Goal: Task Accomplishment & Management: Complete application form

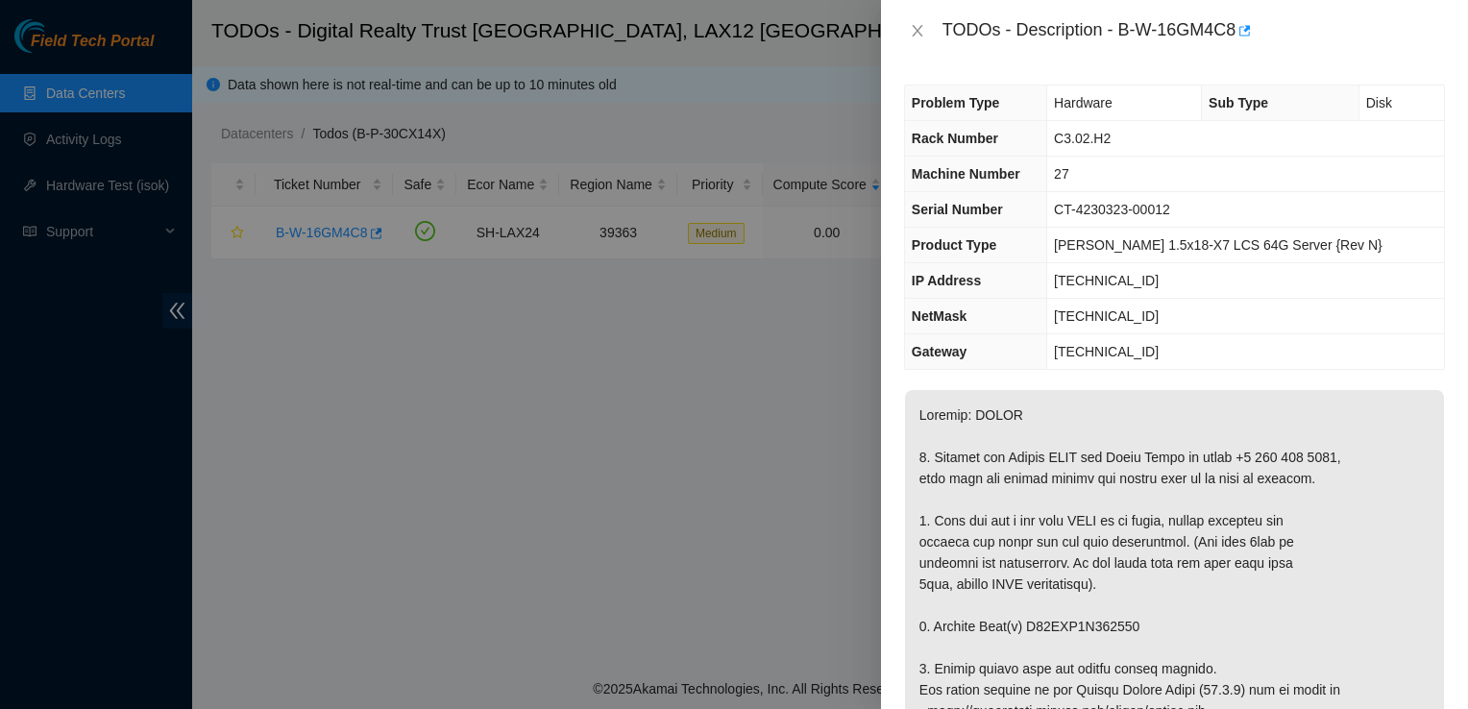
scroll to position [1146, 0]
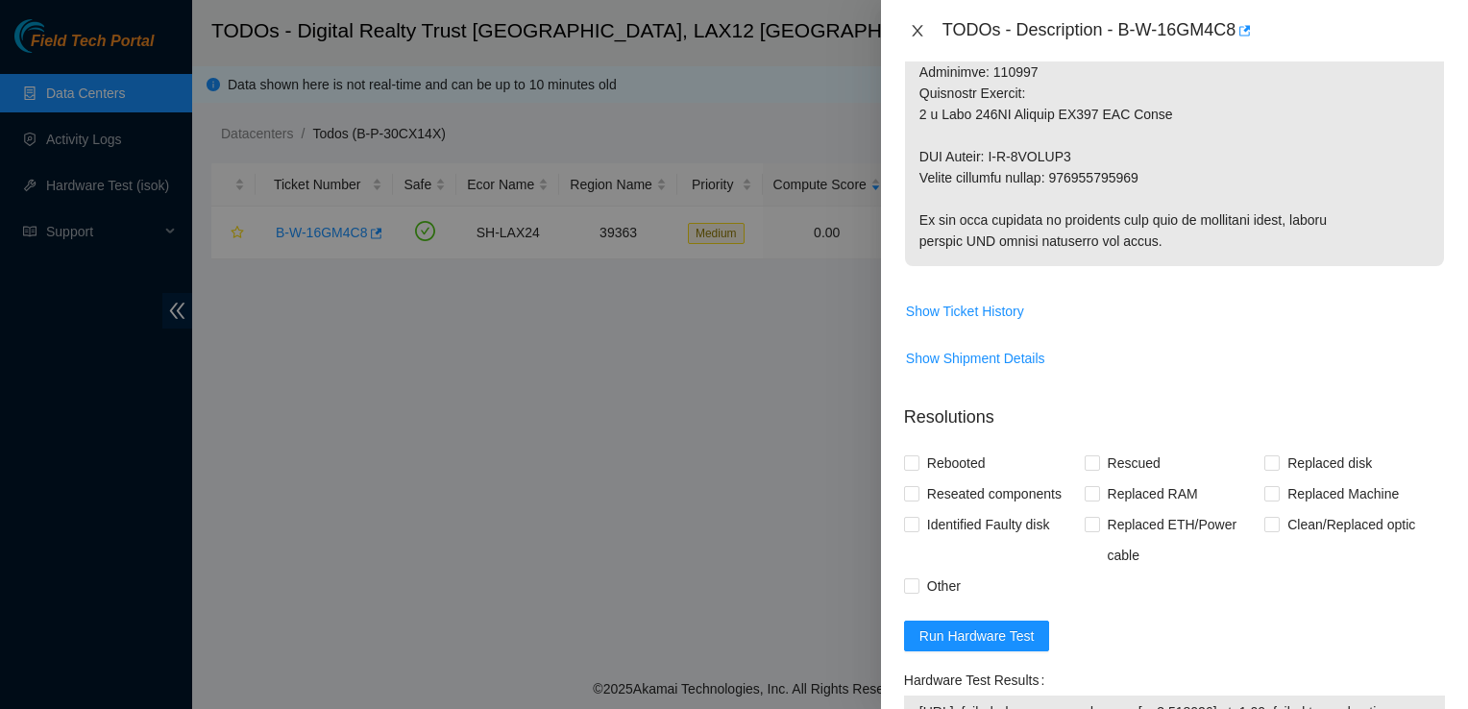
click at [926, 30] on button "Close" at bounding box center [917, 31] width 27 height 18
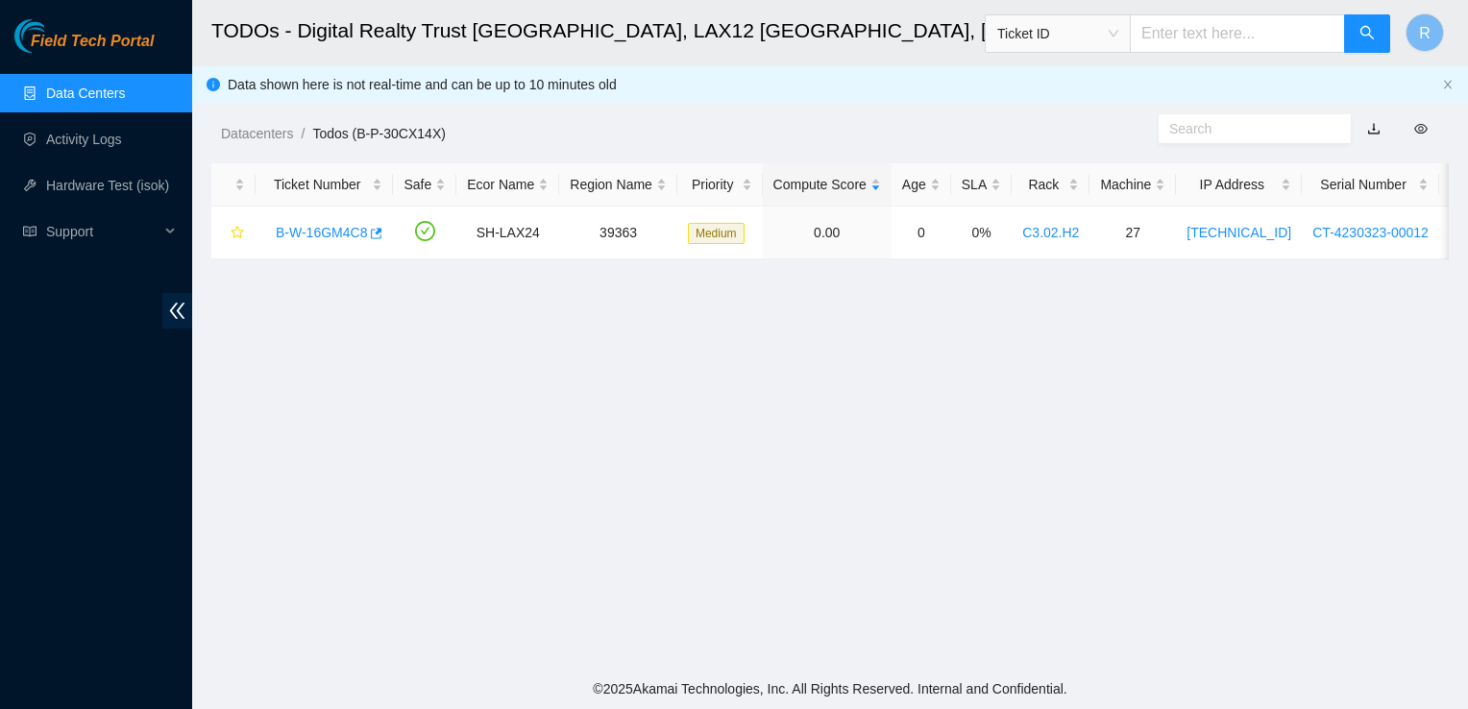
scroll to position [557, 0]
click at [104, 94] on link "Data Centers" at bounding box center [85, 92] width 79 height 15
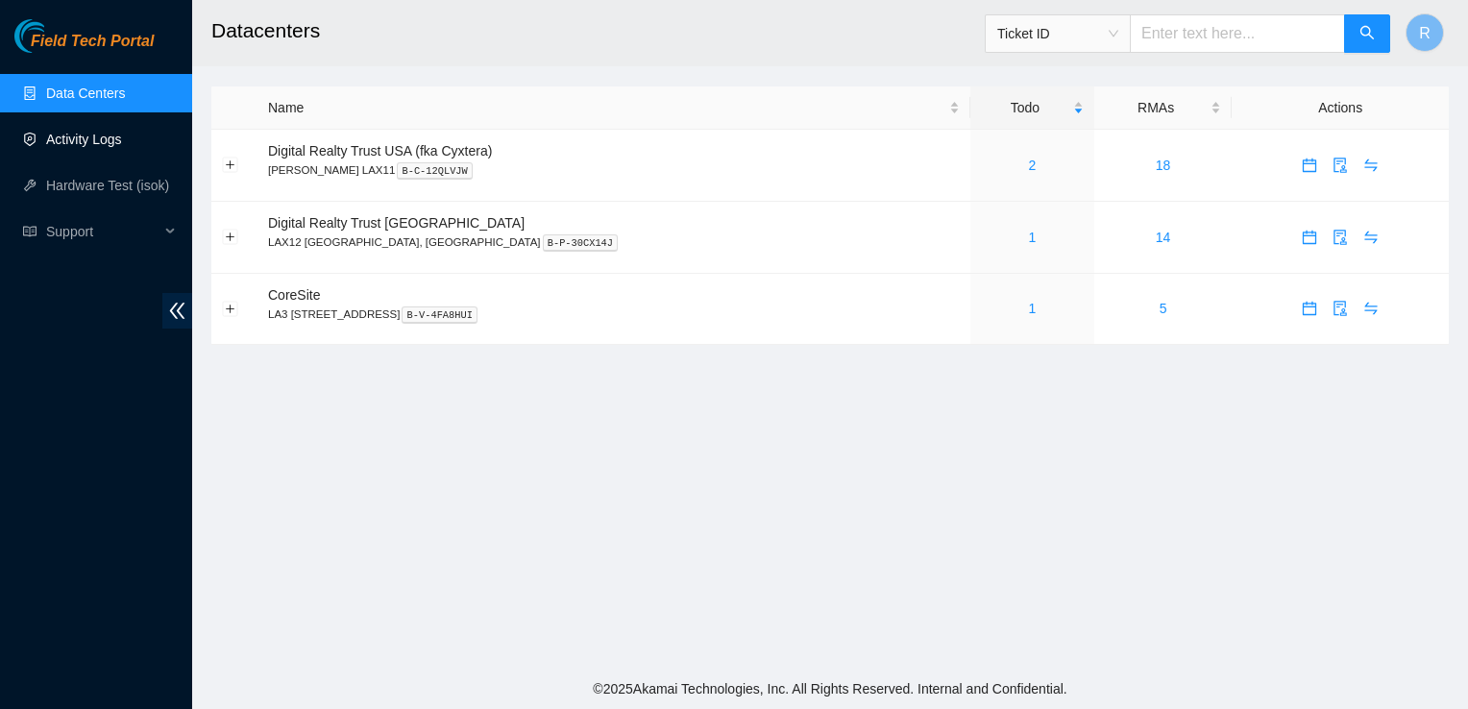
click at [78, 147] on link "Activity Logs" at bounding box center [84, 139] width 76 height 15
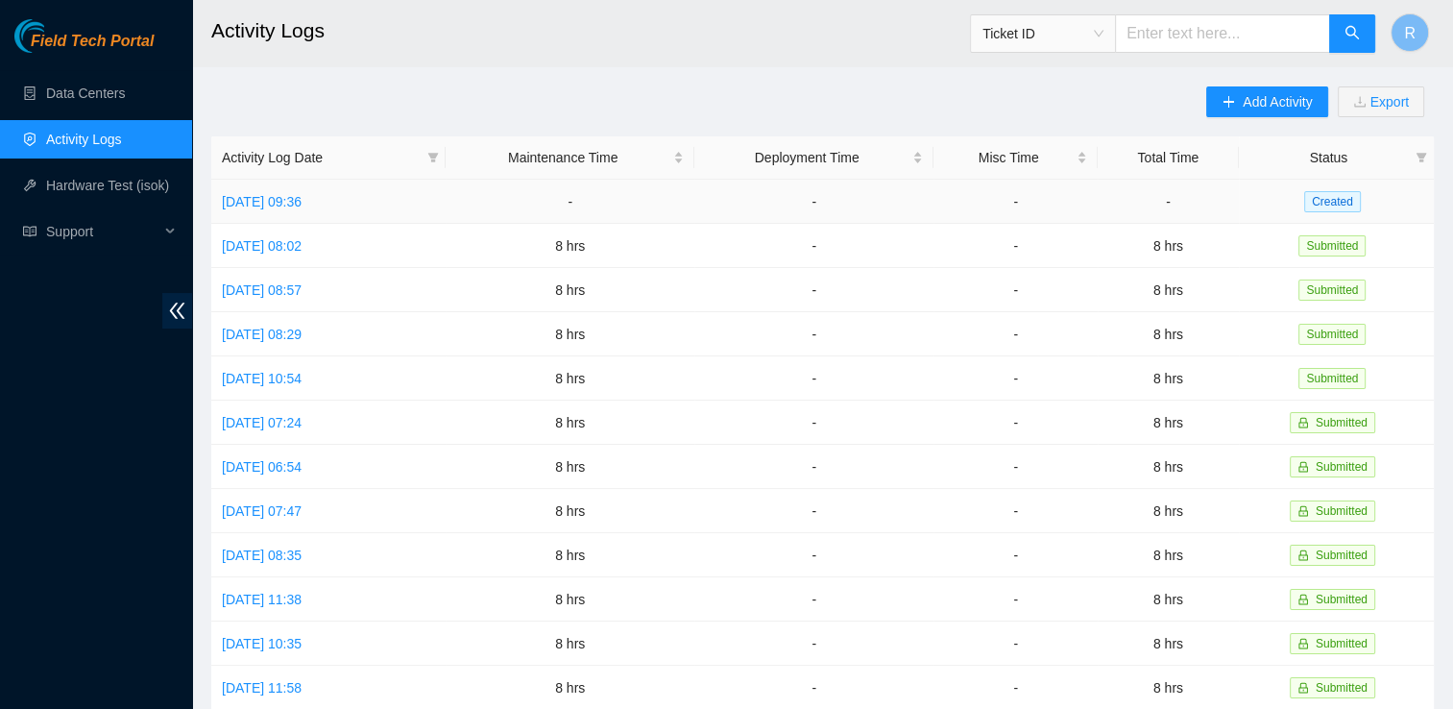
click at [268, 190] on td "[DATE] 09:36" at bounding box center [328, 202] width 234 height 44
click at [273, 209] on link "[DATE] 09:36" at bounding box center [262, 201] width 80 height 15
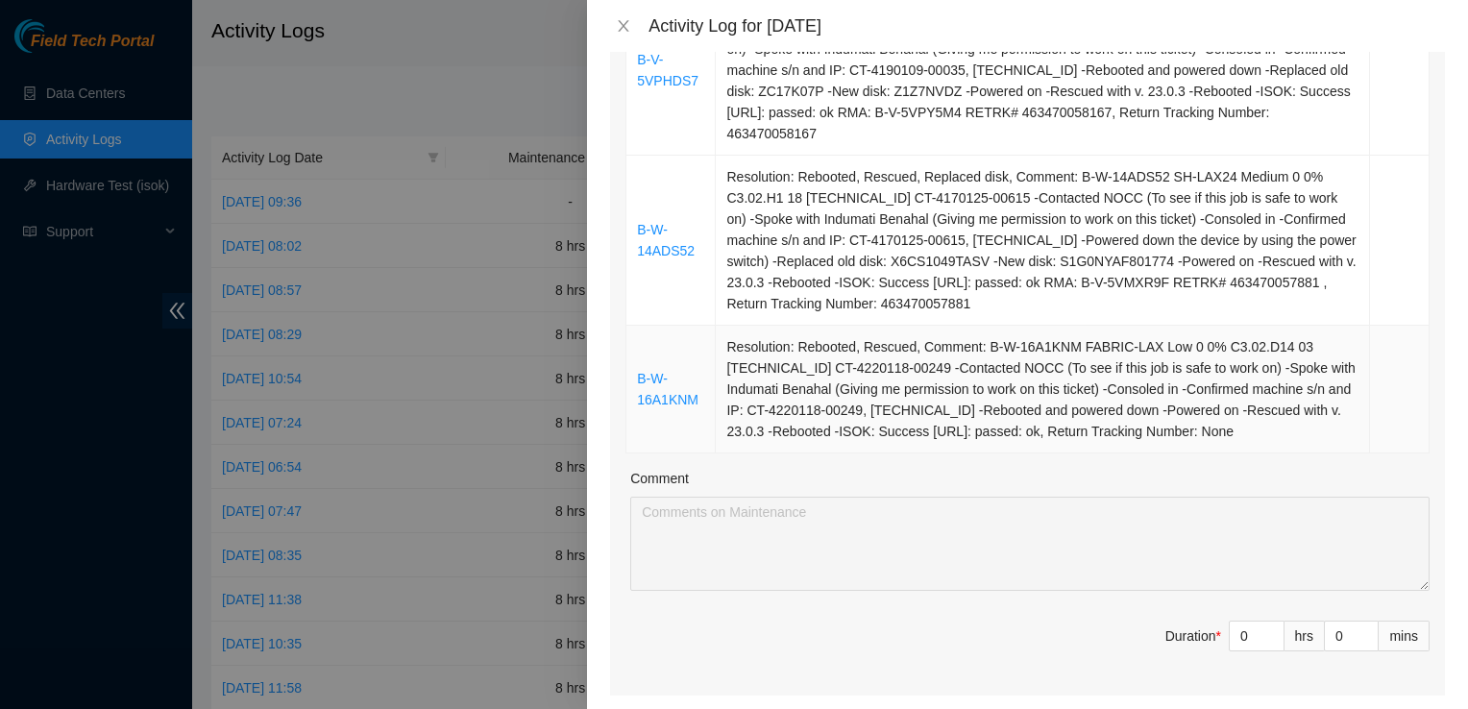
scroll to position [838, 0]
drag, startPoint x: 1239, startPoint y: 633, endPoint x: 1203, endPoint y: 640, distance: 36.2
click at [1203, 640] on span "Duration * 0 hrs 0 mins" at bounding box center [1027, 646] width 804 height 54
type input "8"
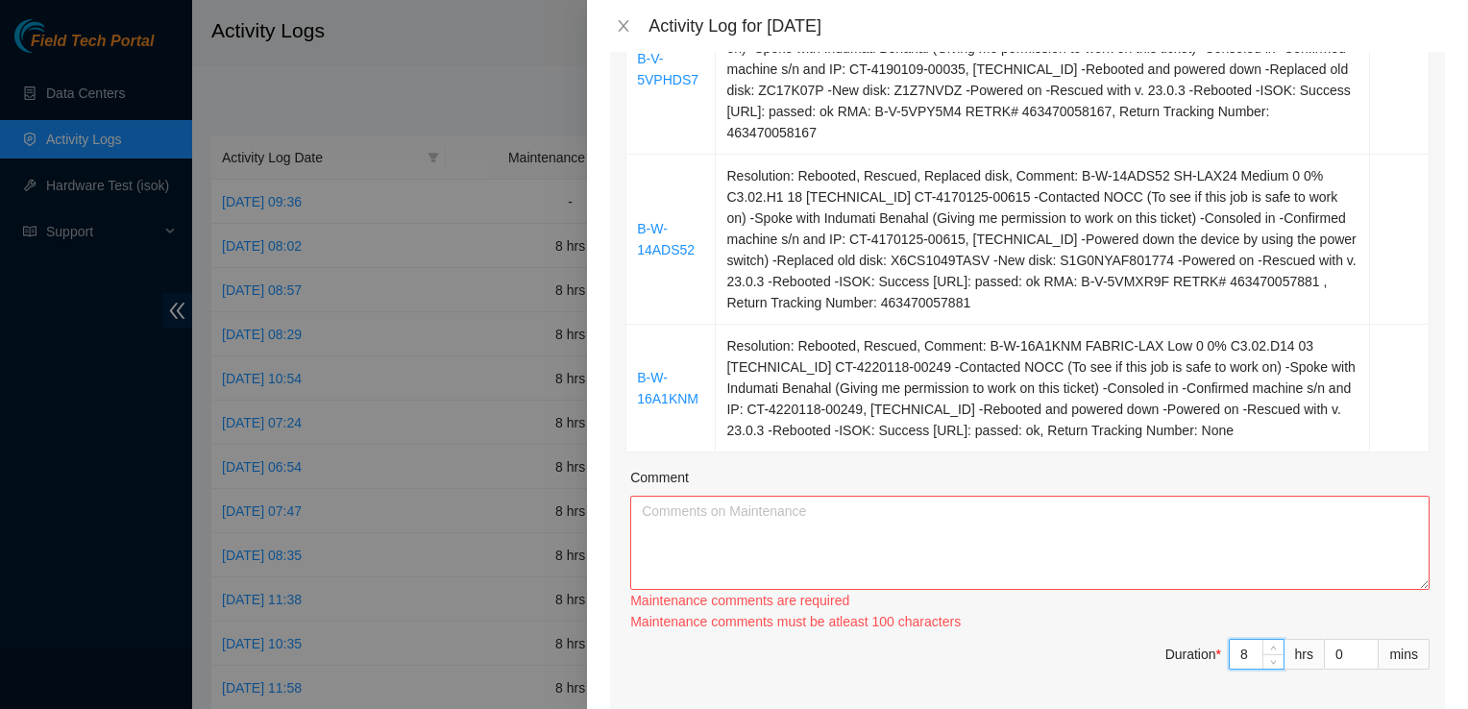
type input "8"
click at [747, 531] on textarea "Comment" at bounding box center [1029, 543] width 799 height 94
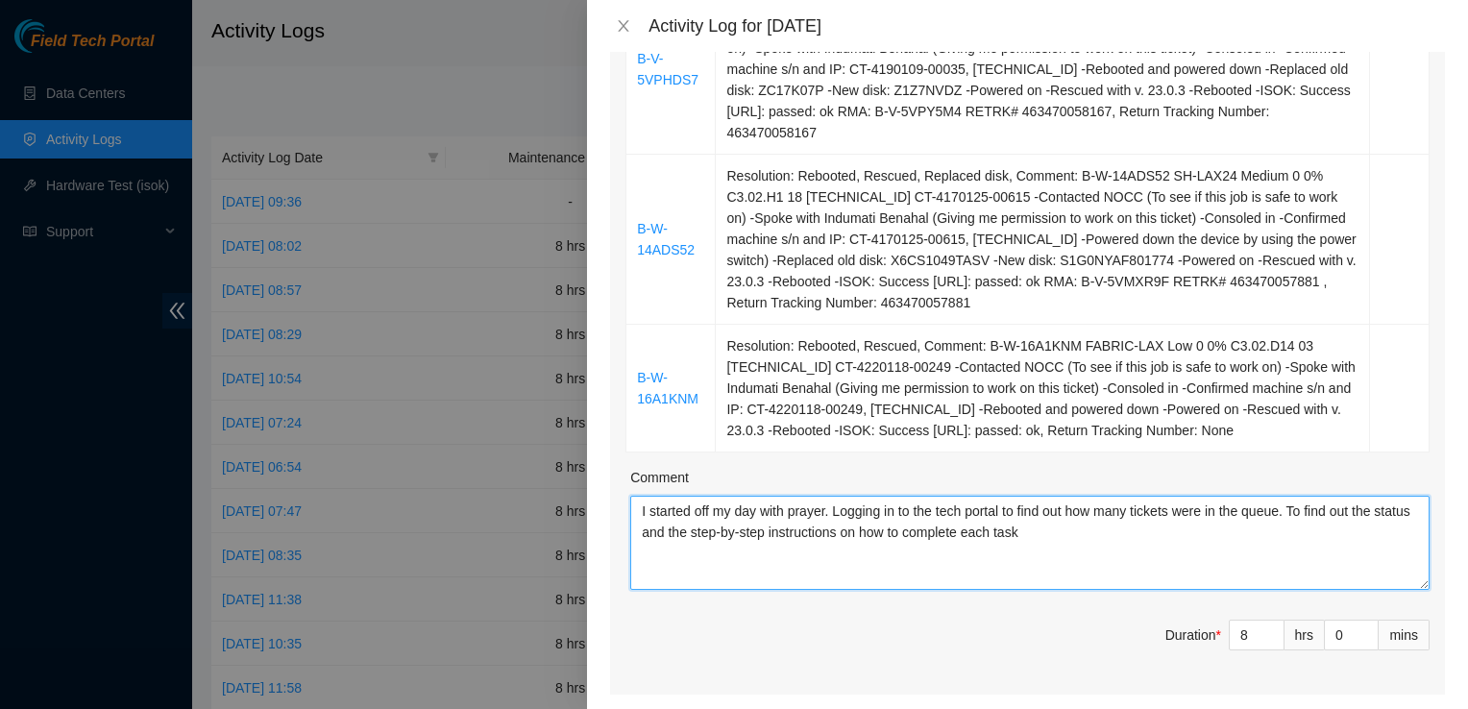
click at [1105, 542] on textarea "I started off my day with prayer. Logging in to the tech portal to find out how…" at bounding box center [1029, 543] width 799 height 94
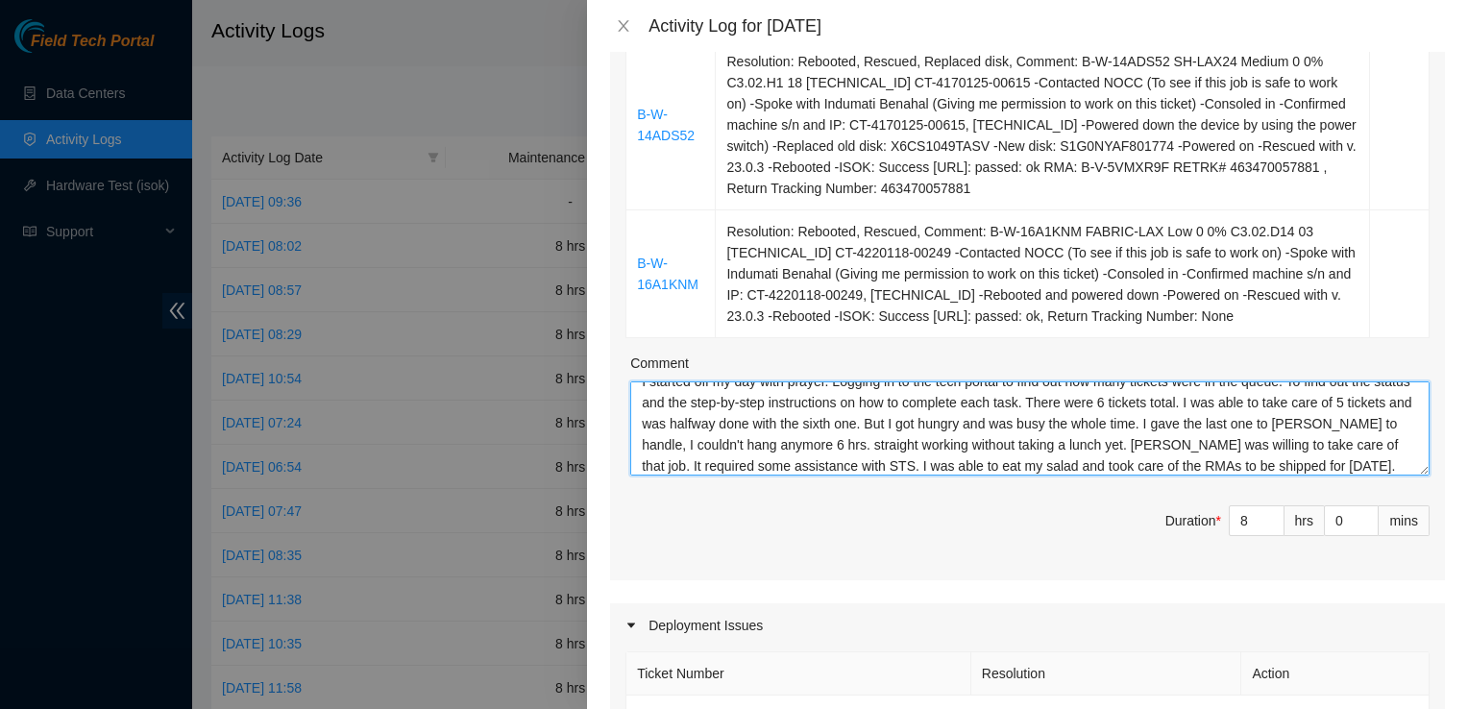
scroll to position [36, 0]
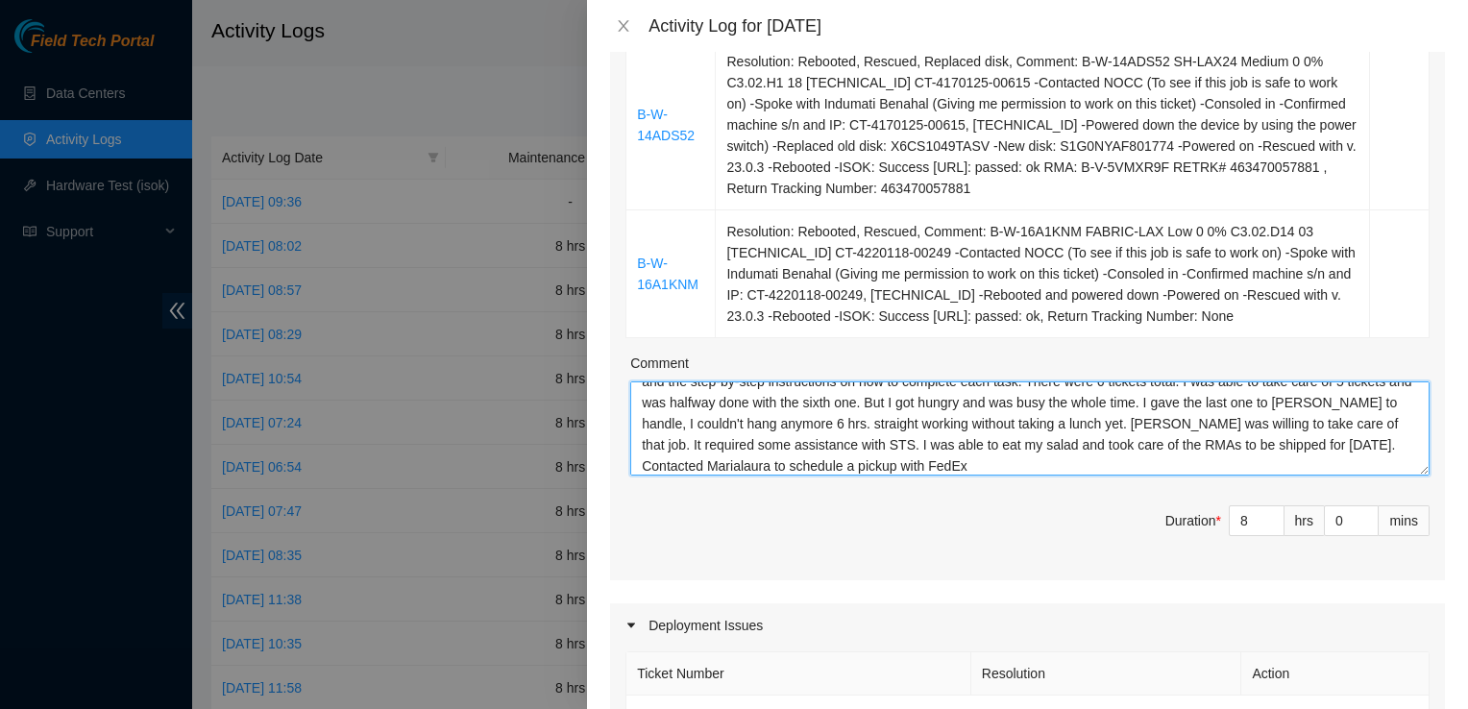
click at [993, 460] on textarea "I started off my day with prayer. Logging in to the tech portal to find out how…" at bounding box center [1029, 428] width 799 height 94
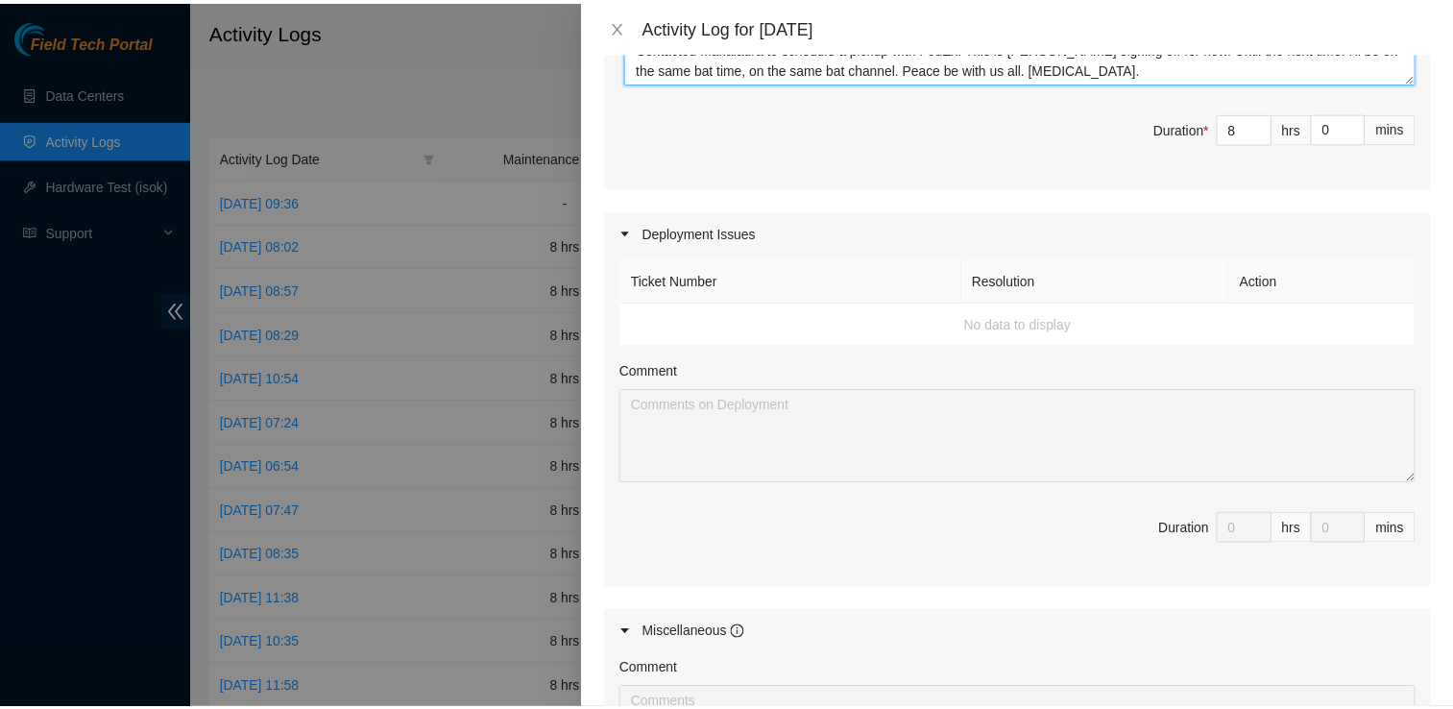
scroll to position [1704, 0]
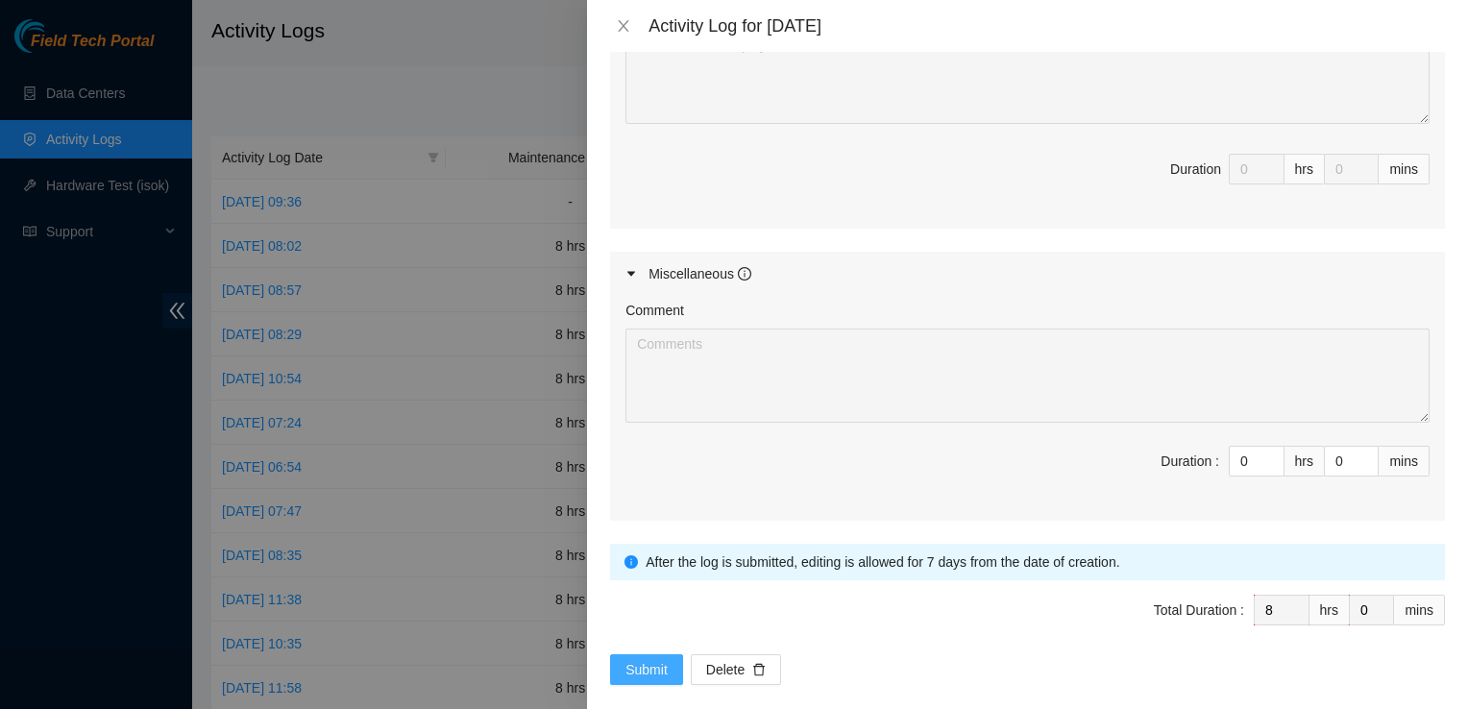
type textarea "I started off my day with prayer. Logging in to the tech portal to find out how…"
click at [644, 664] on span "Submit" at bounding box center [646, 669] width 42 height 21
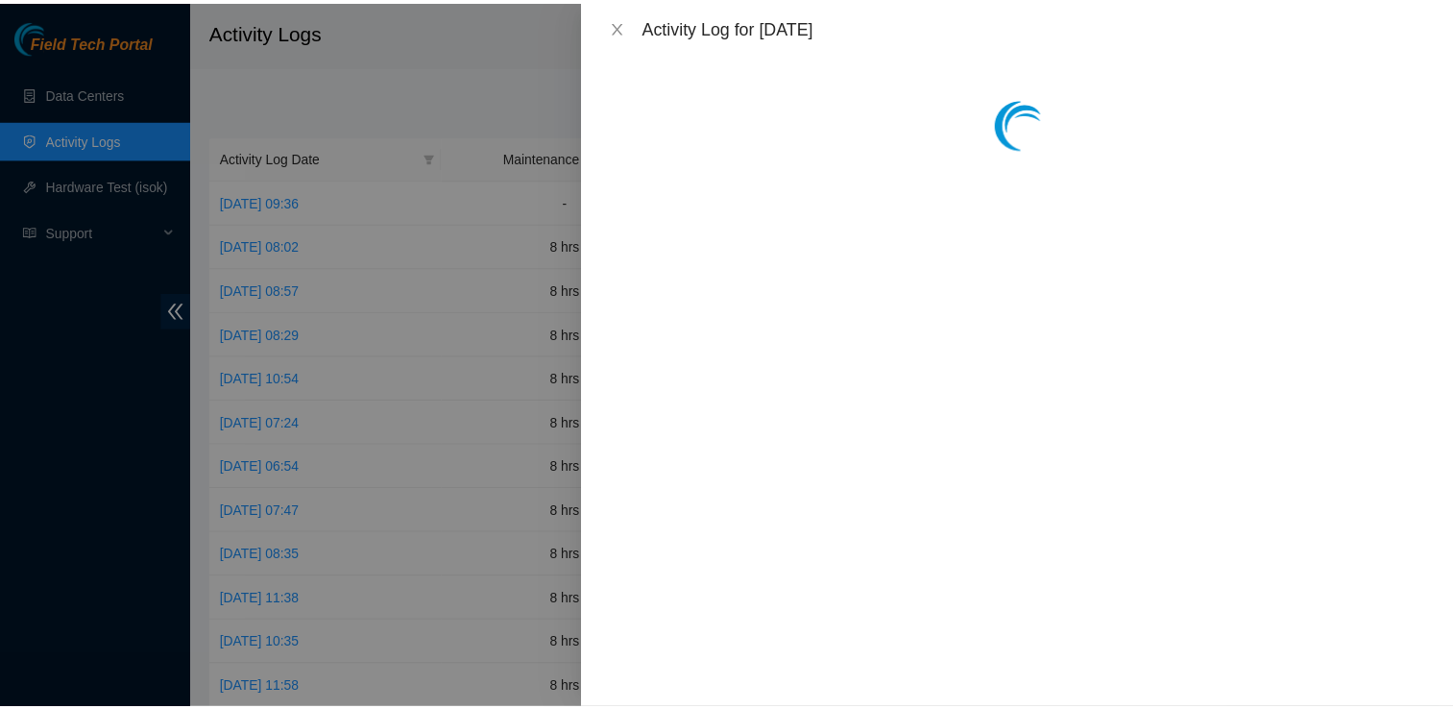
scroll to position [0, 0]
